Goal: Information Seeking & Learning: Learn about a topic

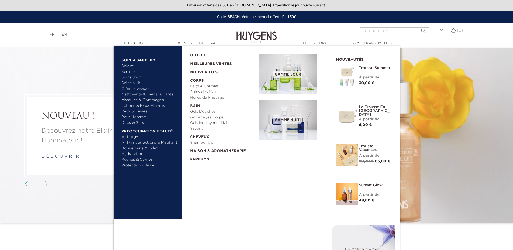
click at [127, 156] on link "Hydratation" at bounding box center [150, 154] width 56 height 6
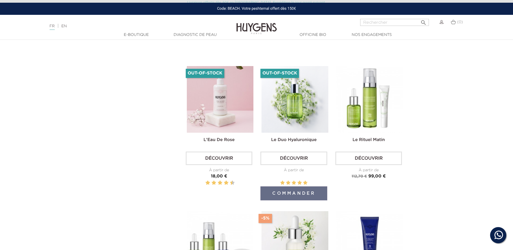
scroll to position [495, 0]
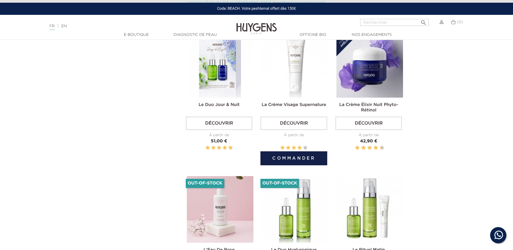
click at [293, 68] on img at bounding box center [294, 64] width 67 height 67
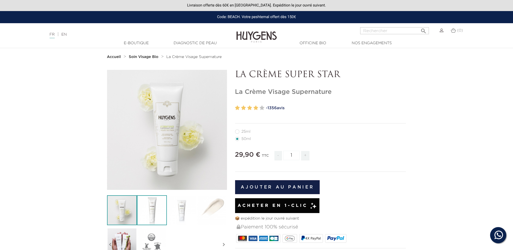
click at [146, 211] on img at bounding box center [152, 210] width 30 height 30
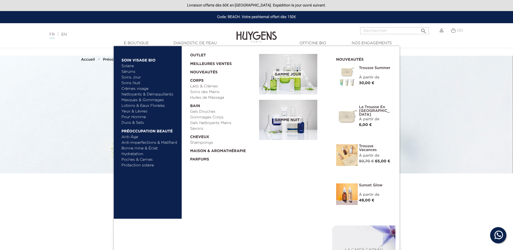
click at [131, 88] on link "Crèmes visage" at bounding box center [150, 89] width 56 height 6
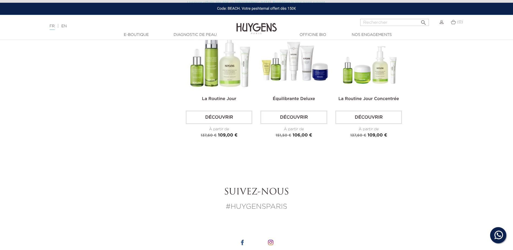
scroll to position [907, 0]
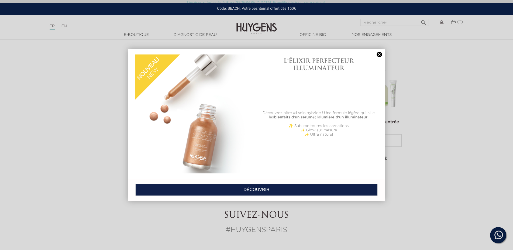
click at [378, 55] on link at bounding box center [379, 55] width 8 height 6
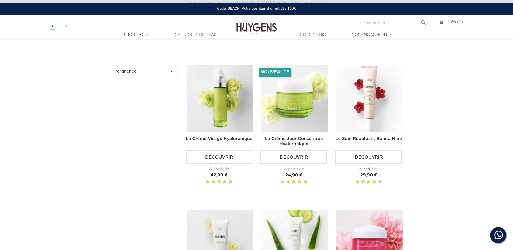
scroll to position [27, 0]
